Goal: Check status: Check status

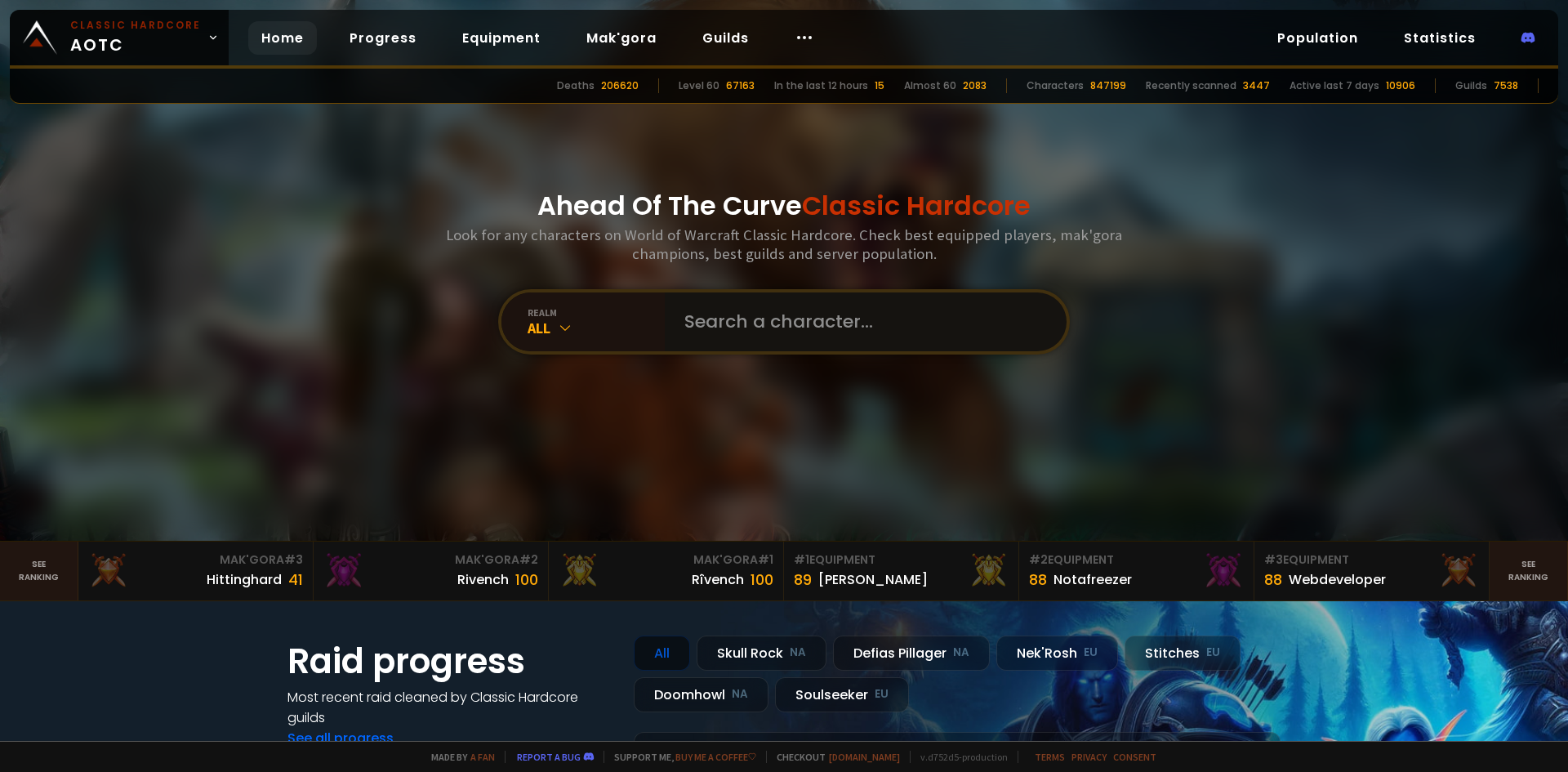
click at [792, 322] on input "text" at bounding box center [861, 321] width 372 height 59
type input "dizzyswee"
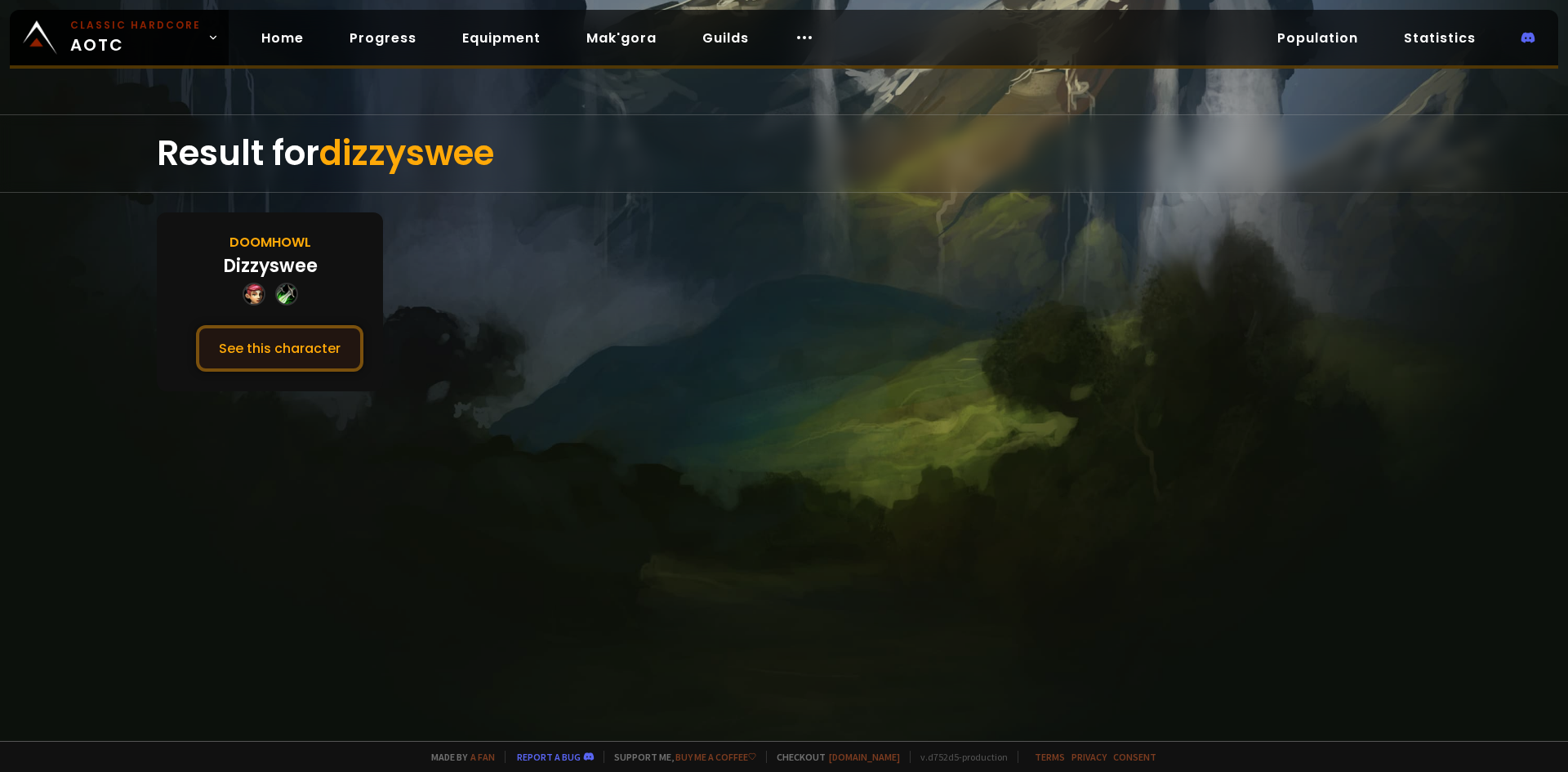
click at [297, 352] on button "See this character" at bounding box center [279, 348] width 167 height 46
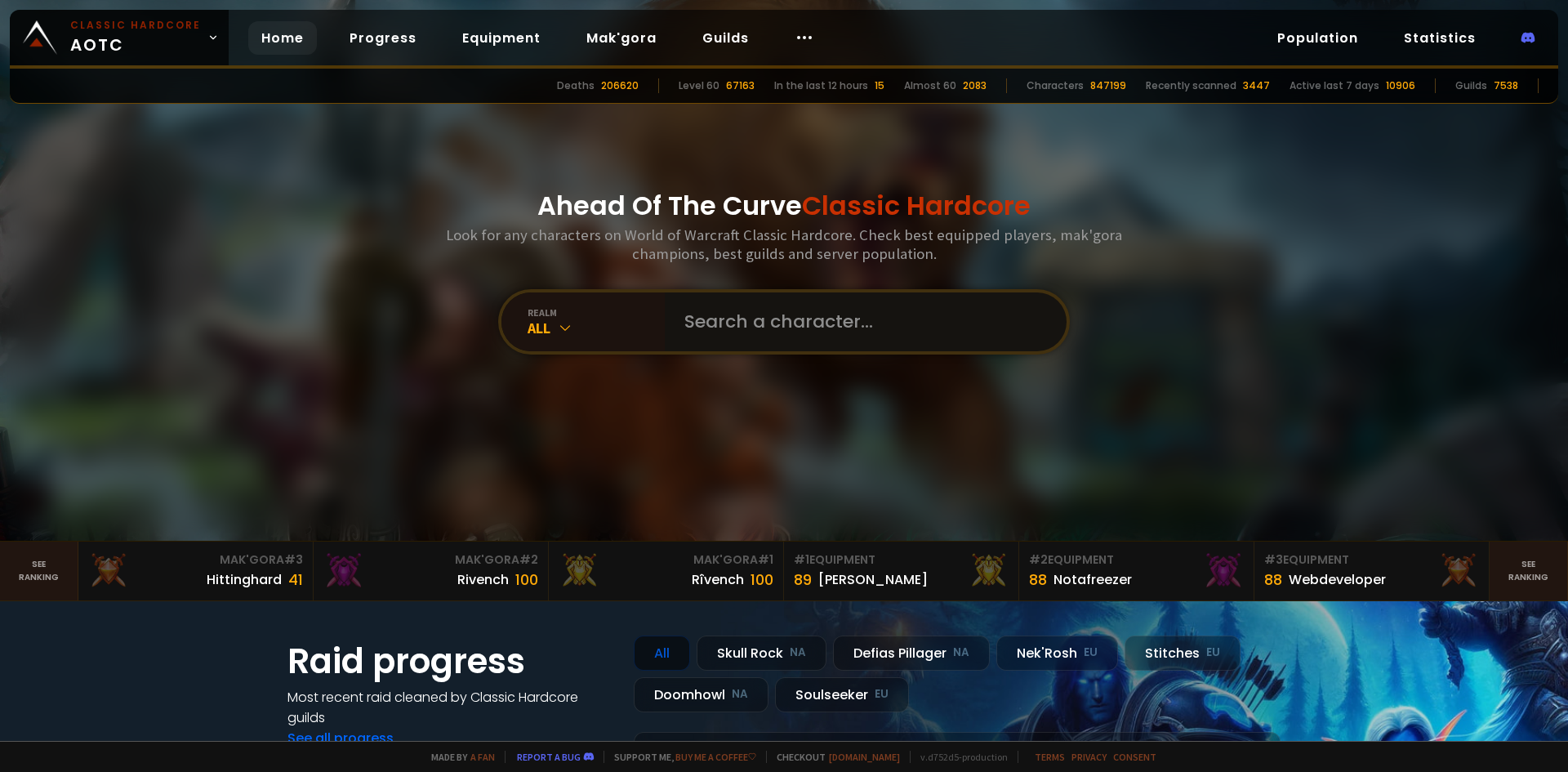
drag, startPoint x: 735, startPoint y: 320, endPoint x: 742, endPoint y: 316, distance: 8.1
click at [736, 320] on input "text" at bounding box center [861, 321] width 372 height 59
type input "estimation"
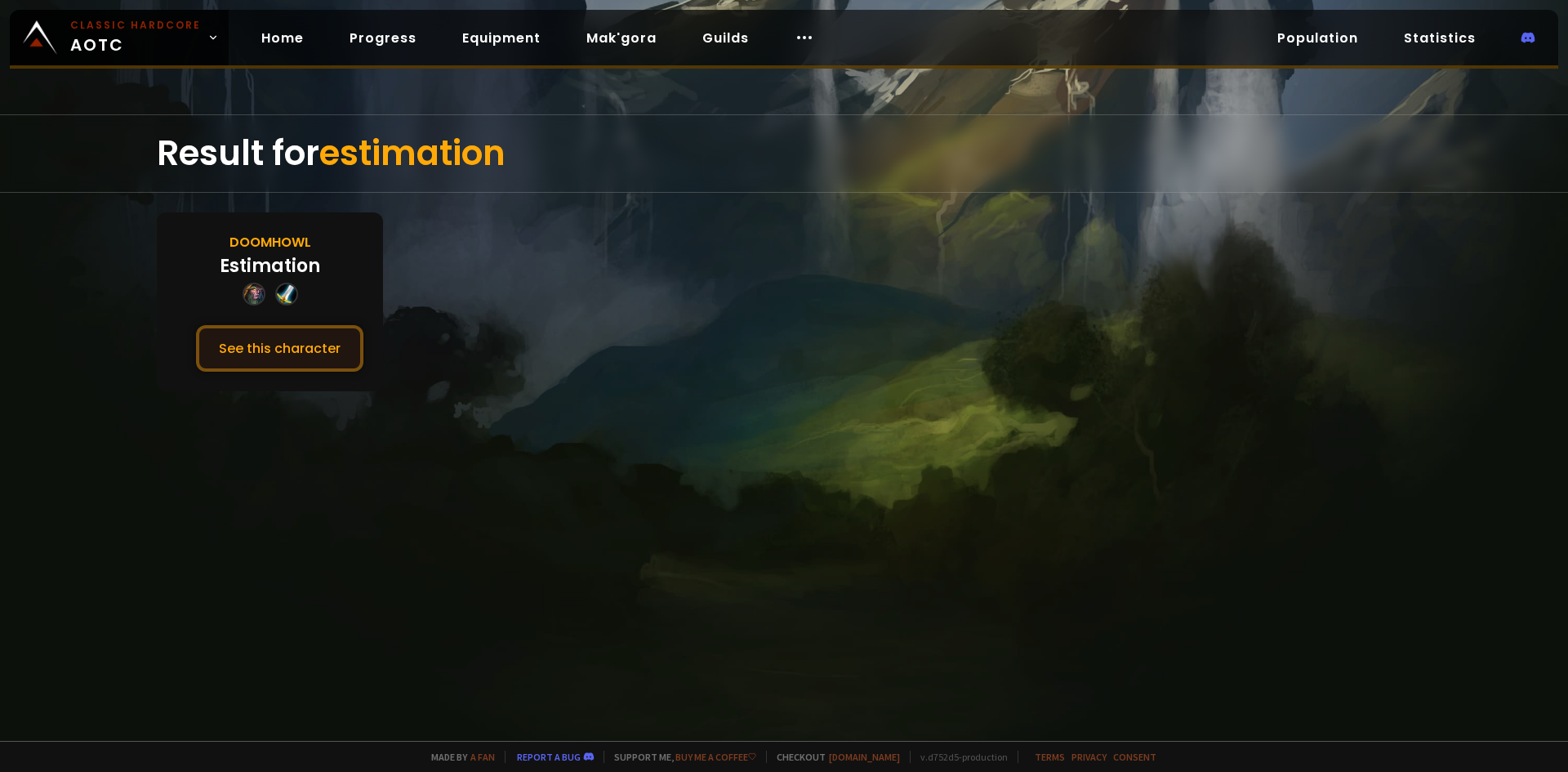
click at [303, 352] on button "See this character" at bounding box center [279, 348] width 167 height 46
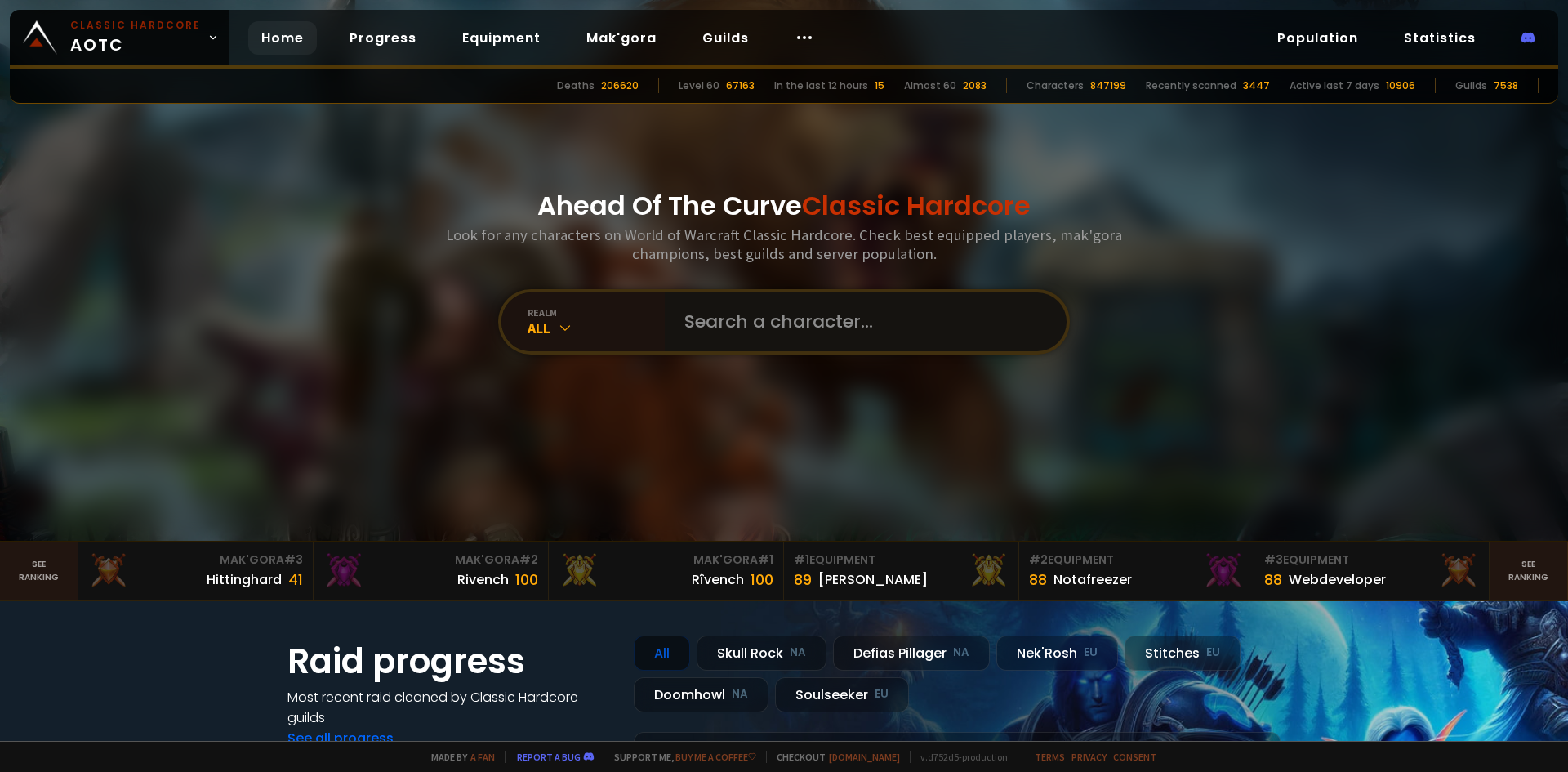
click at [804, 322] on input "text" at bounding box center [861, 321] width 372 height 59
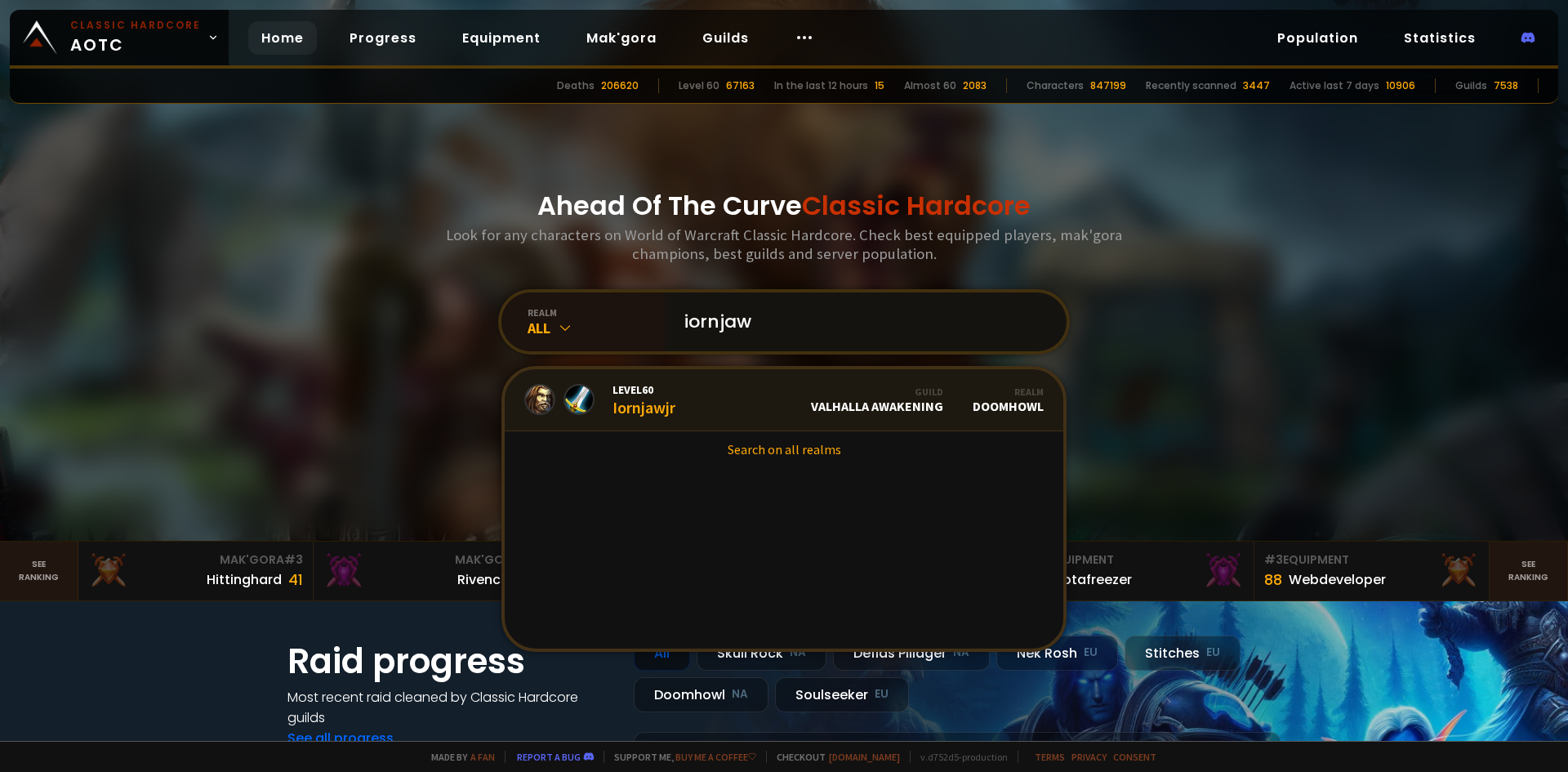
type input "iornjaw"
click at [761, 400] on link "Level 60 Iornjawjr Guild Valhalla Awakening Realm Doomhowl" at bounding box center [783, 401] width 558 height 62
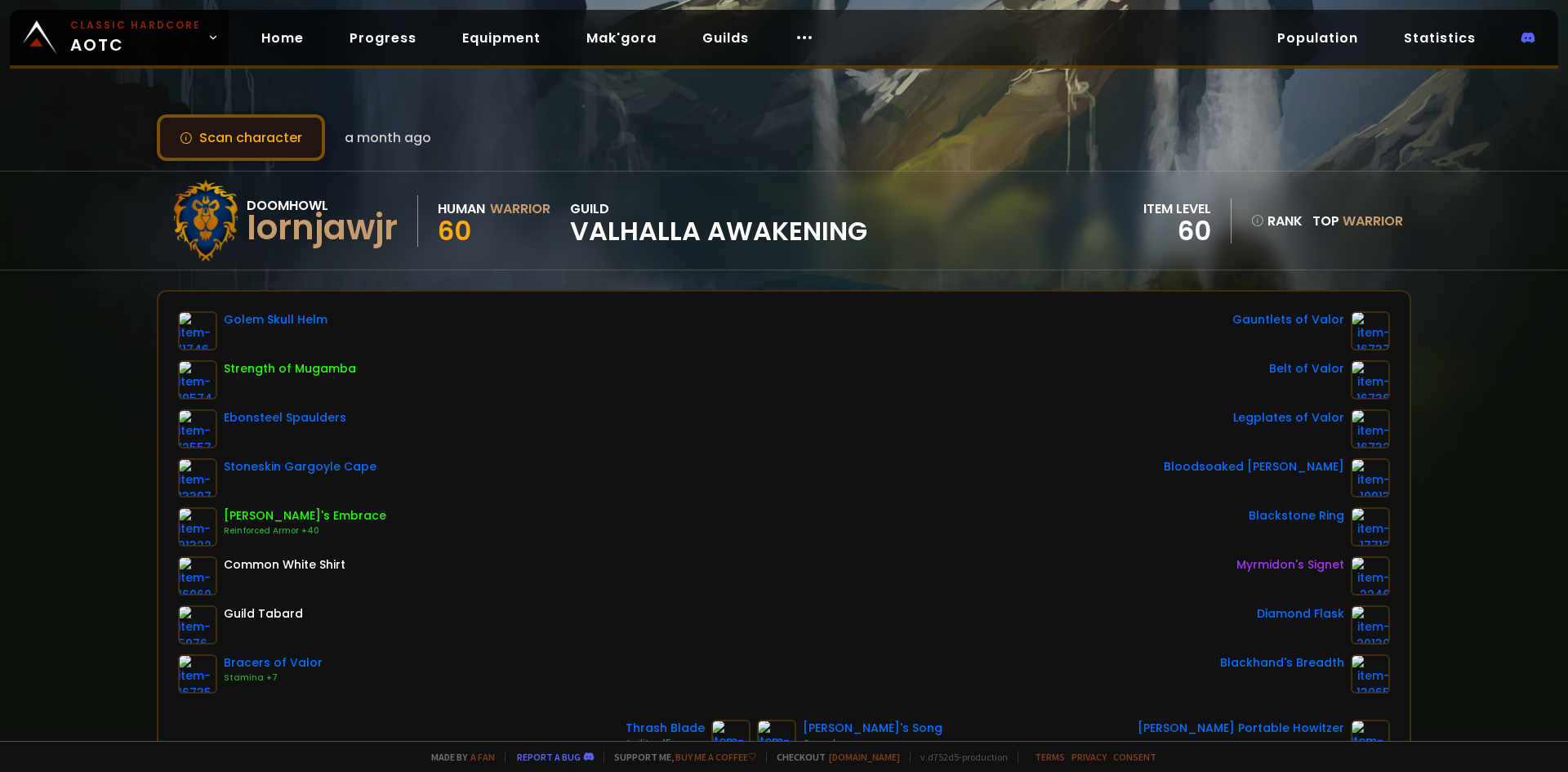
click at [229, 124] on button "Scan character" at bounding box center [241, 137] width 168 height 46
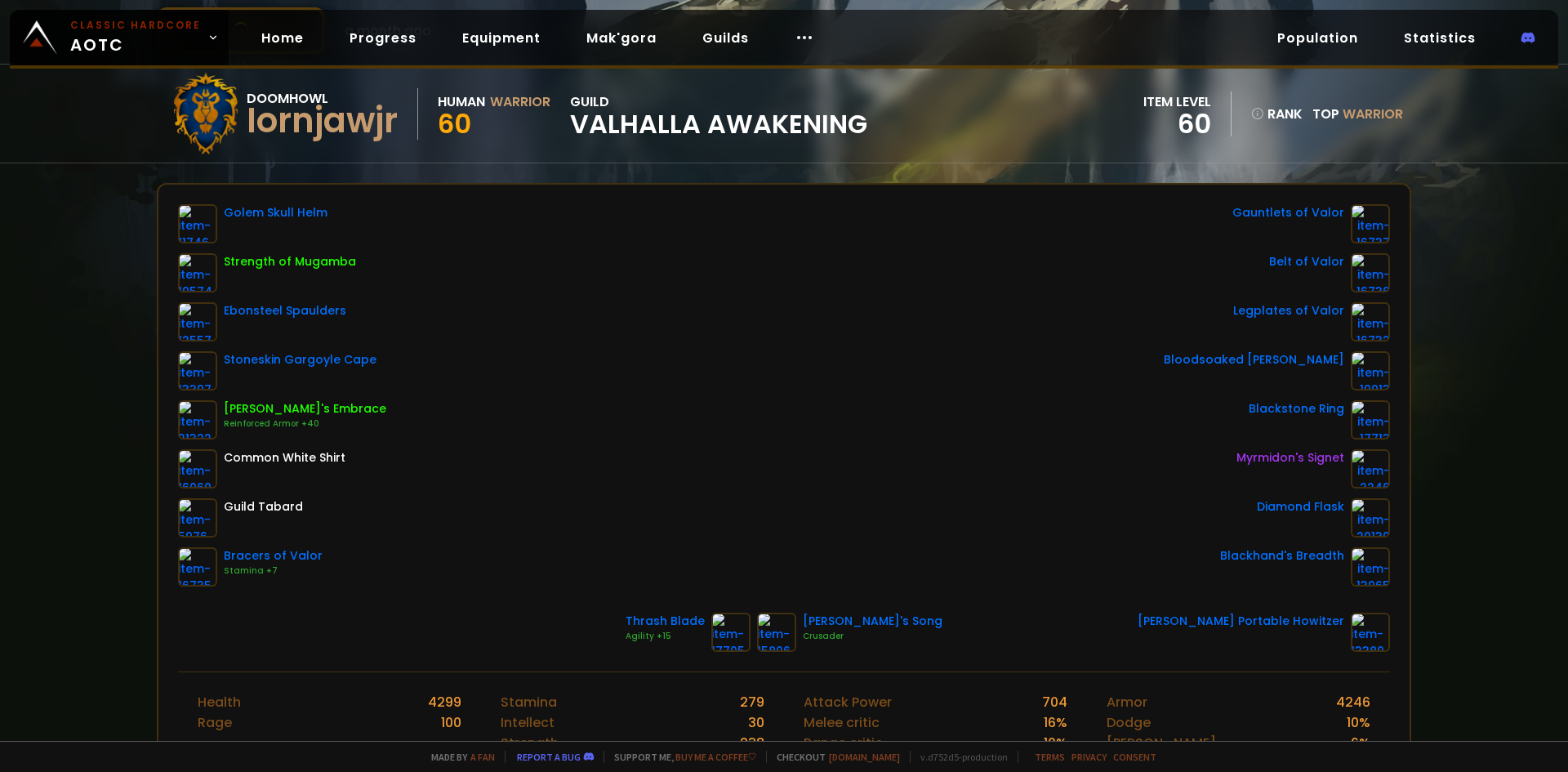
scroll to position [163, 0]
